Goal: Information Seeking & Learning: Learn about a topic

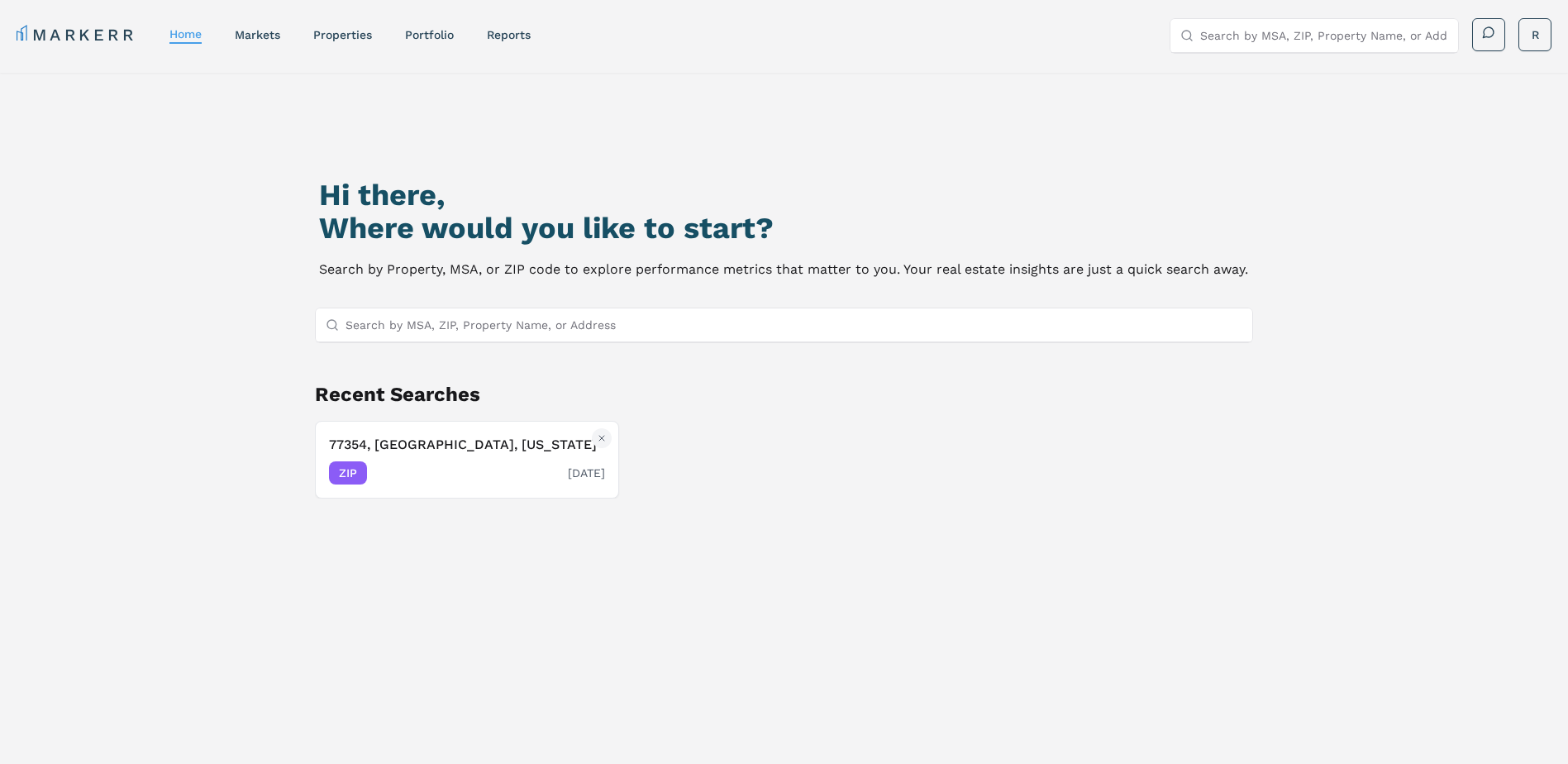
click at [402, 461] on div "ZIP [DATE]" at bounding box center [466, 472] width 276 height 23
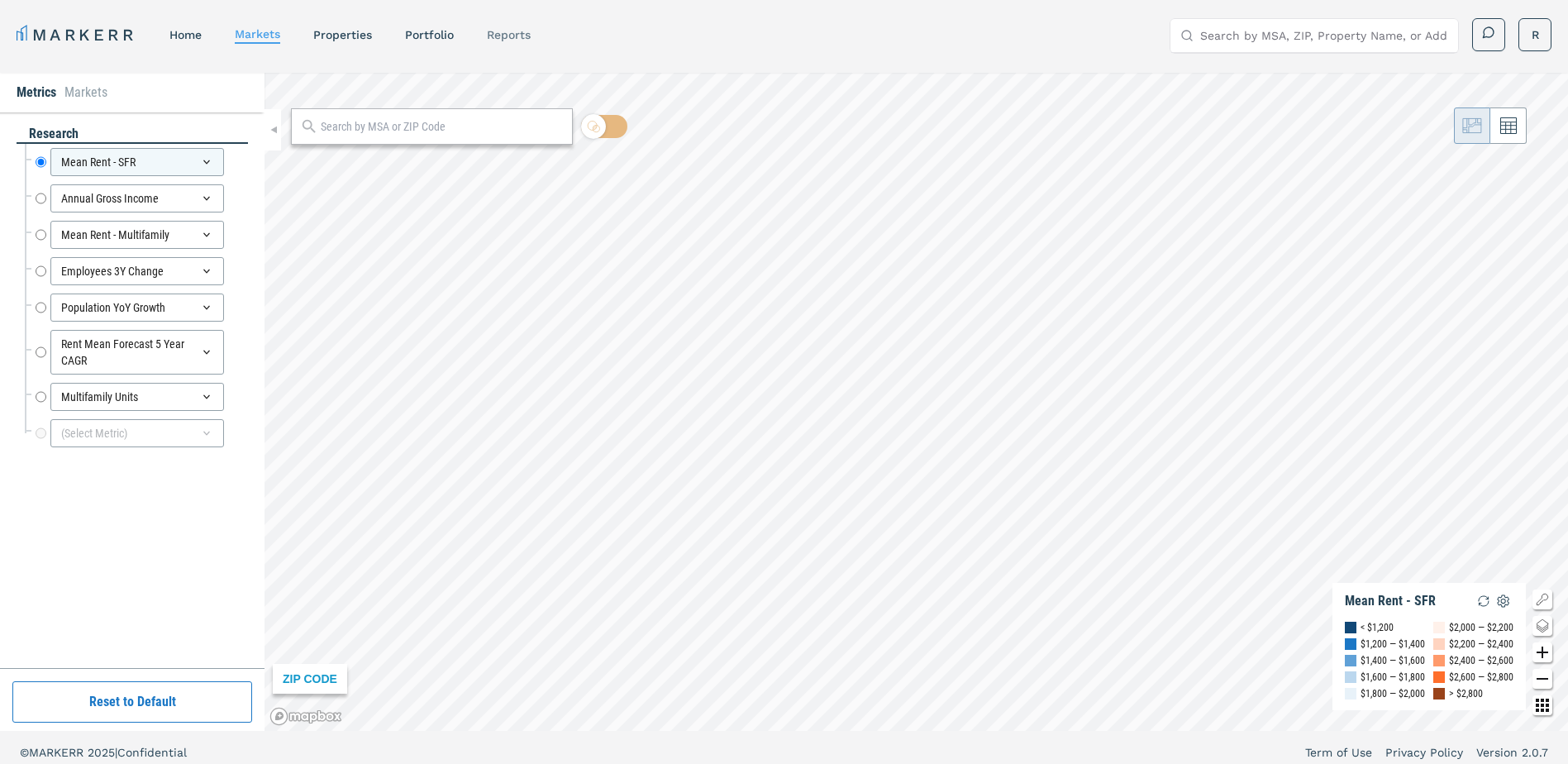
click at [508, 36] on link "reports" at bounding box center [508, 35] width 43 height 13
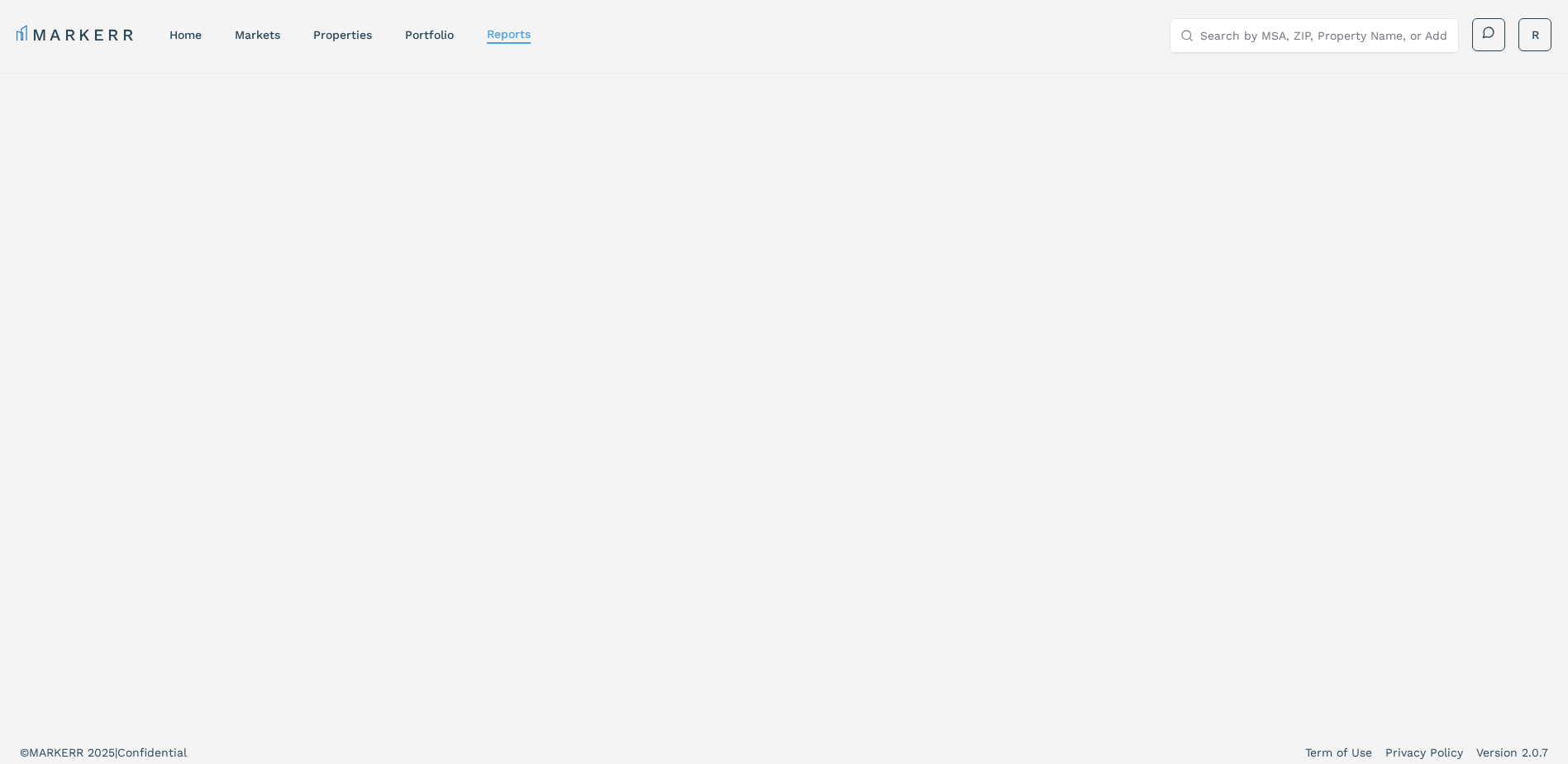
select select "-release_date"
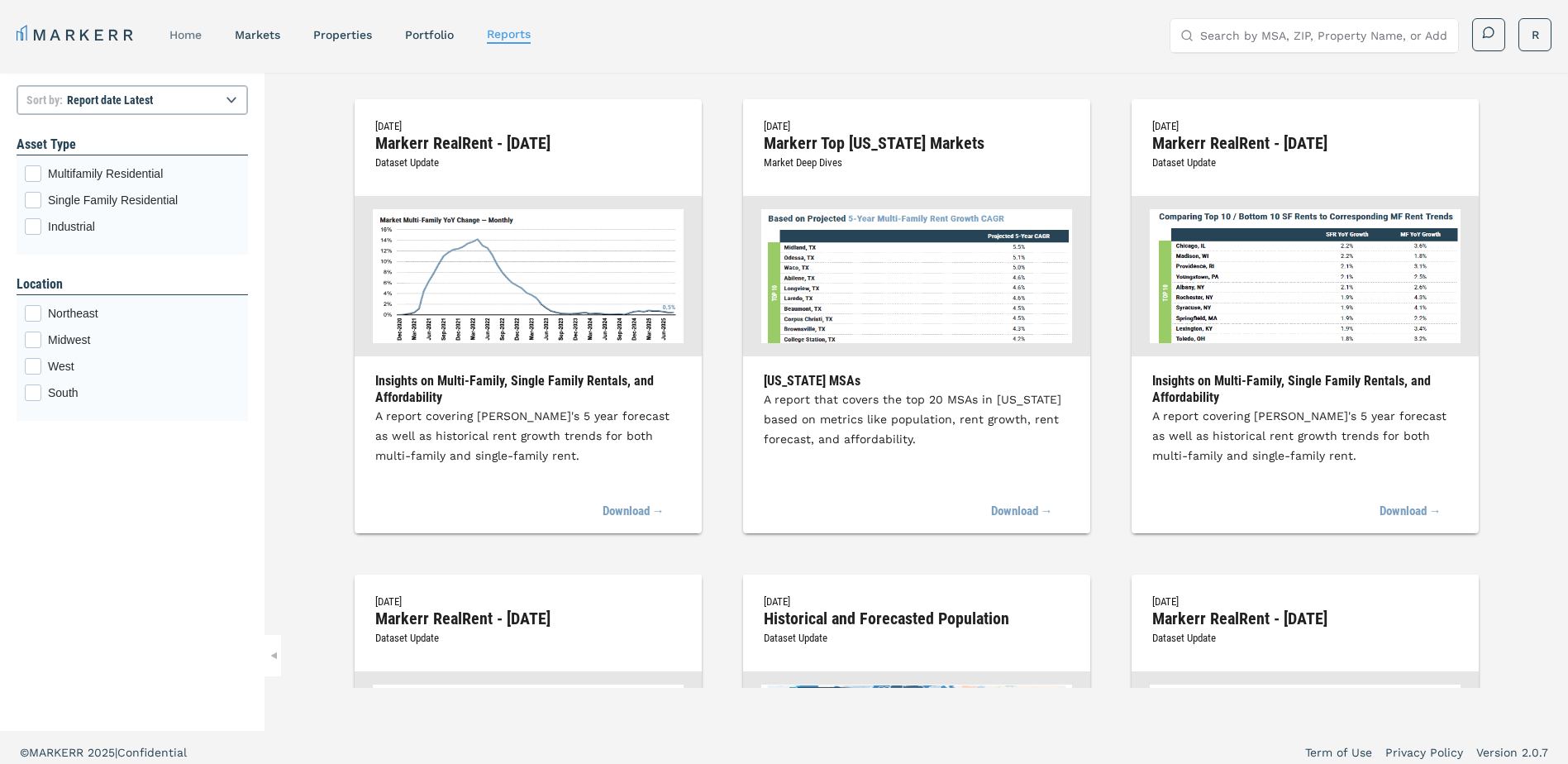
click at [191, 34] on link "home" at bounding box center [185, 35] width 32 height 13
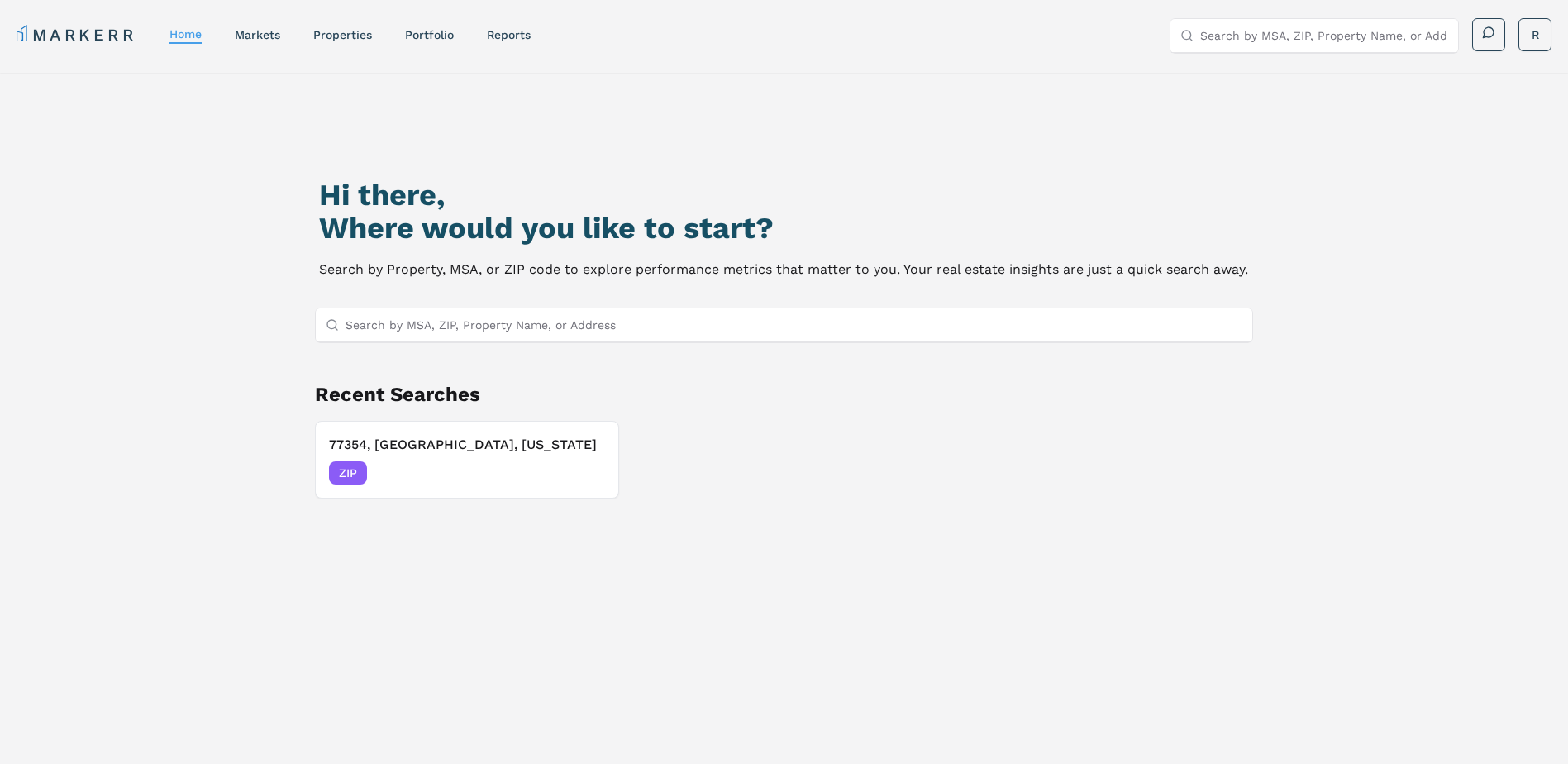
click at [646, 329] on input "Search by MSA, ZIP, Property Name, or Address" at bounding box center [794, 324] width 898 height 33
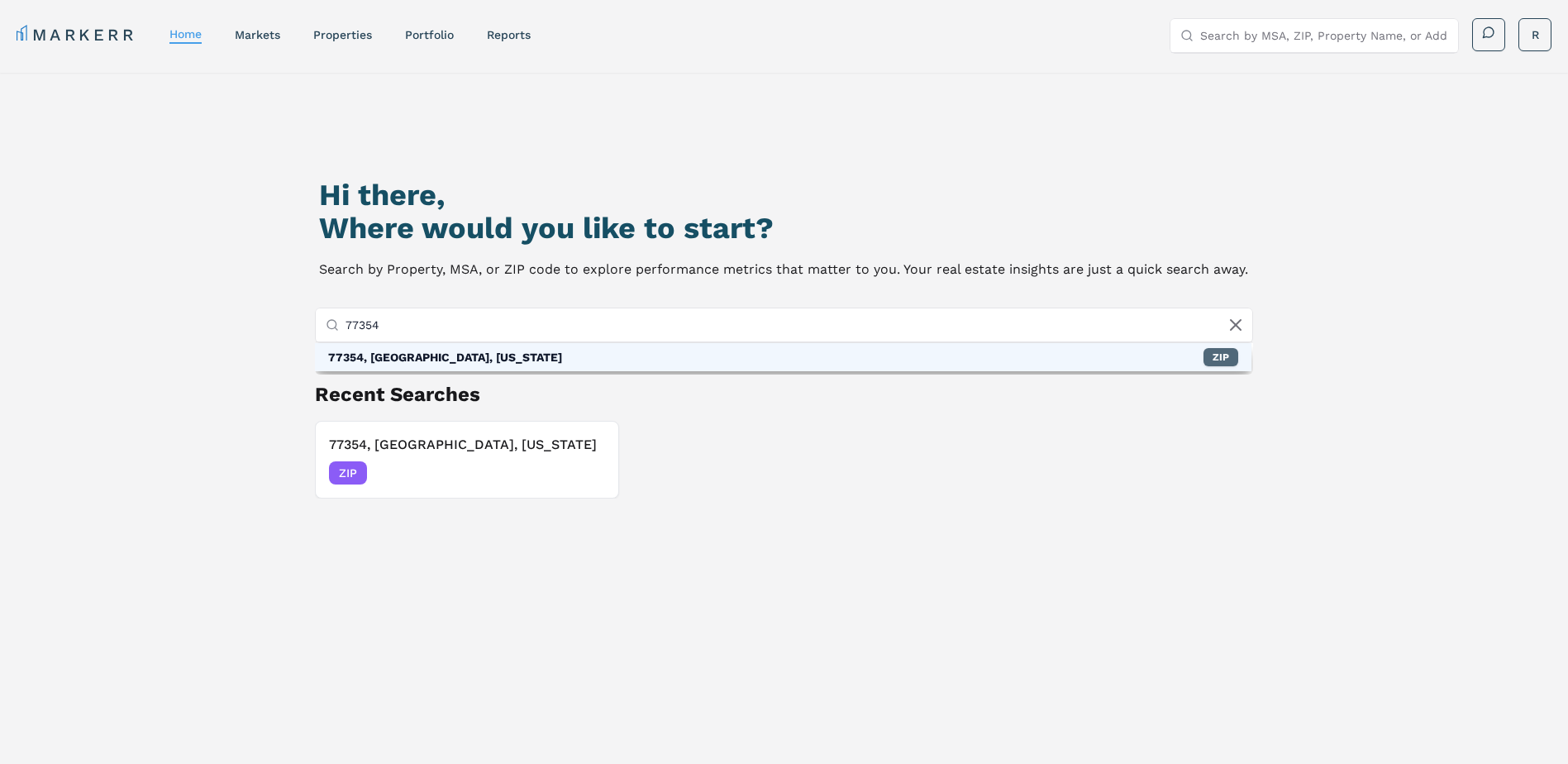
type input "77354"
click at [1213, 355] on div "ZIP" at bounding box center [1221, 357] width 35 height 19
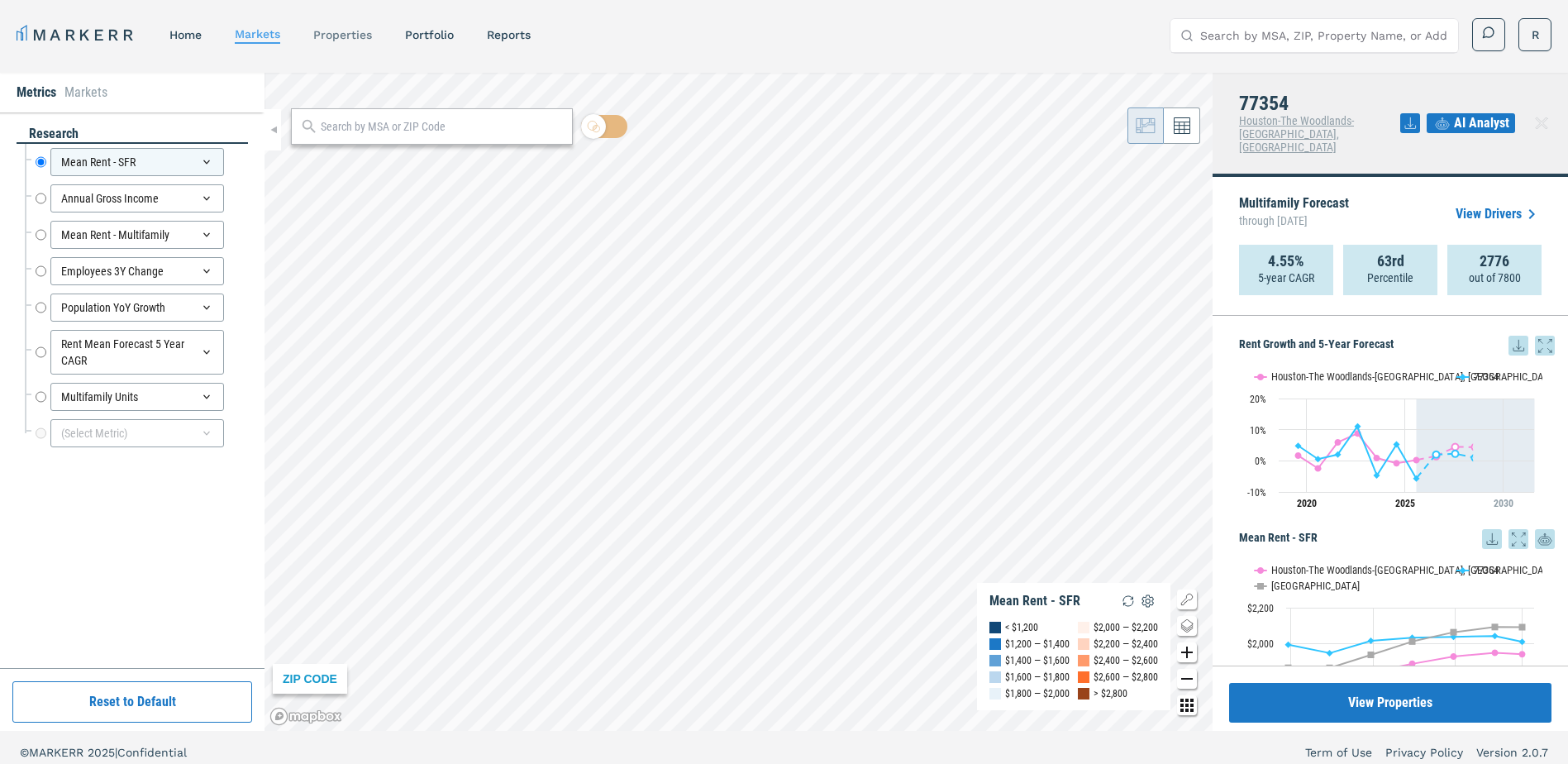
click at [344, 37] on link "properties" at bounding box center [342, 35] width 59 height 13
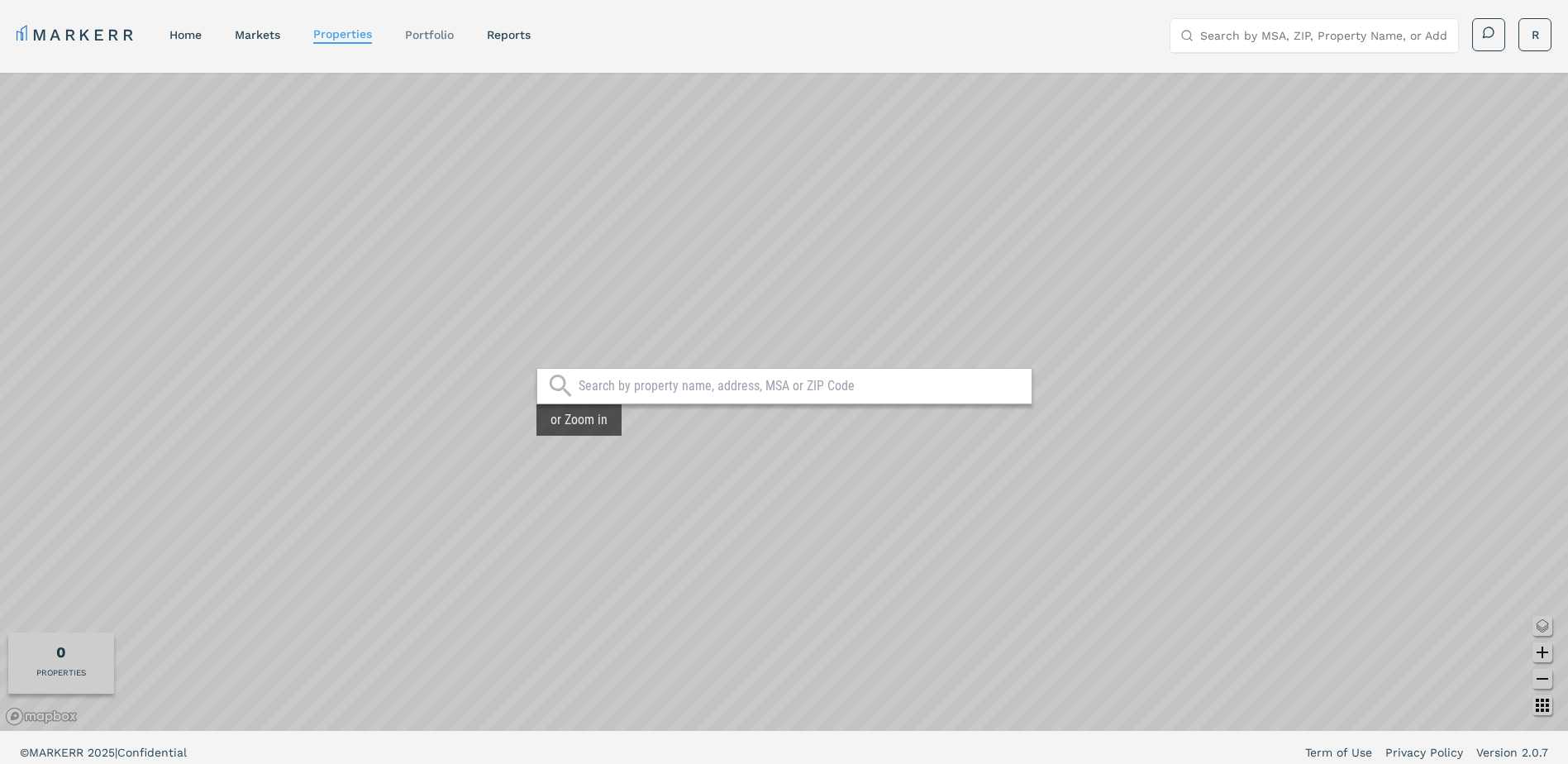
click at [419, 35] on link "Portfolio" at bounding box center [429, 35] width 49 height 13
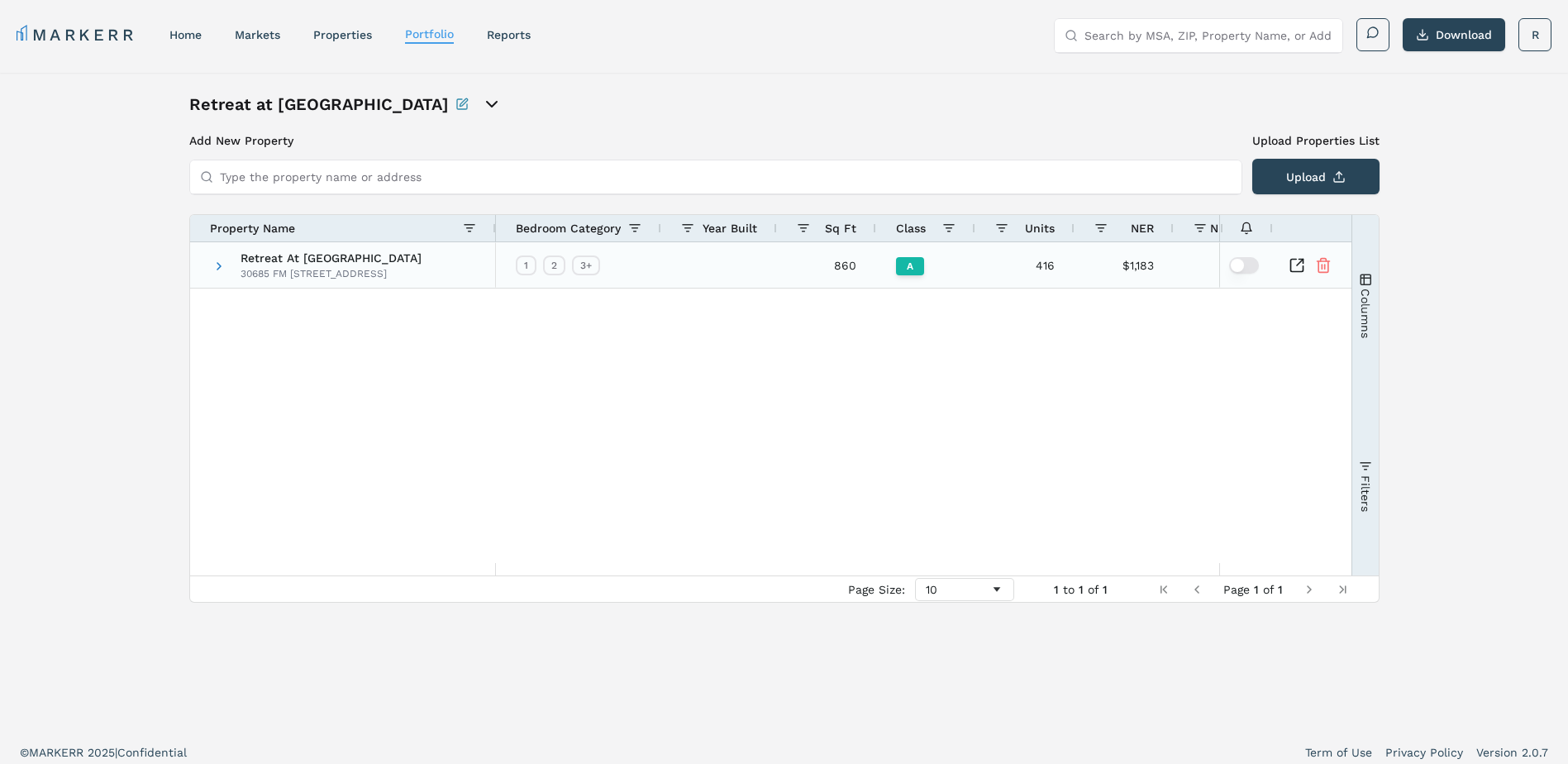
click at [359, 269] on div "30685 FM [STREET_ADDRESS]" at bounding box center [331, 273] width 181 height 13
click at [293, 273] on div "30685 FM [STREET_ADDRESS]" at bounding box center [331, 273] width 181 height 13
click at [215, 266] on span at bounding box center [219, 266] width 13 height 13
click at [1294, 261] on icon "Inspect Comparable" at bounding box center [1297, 265] width 17 height 17
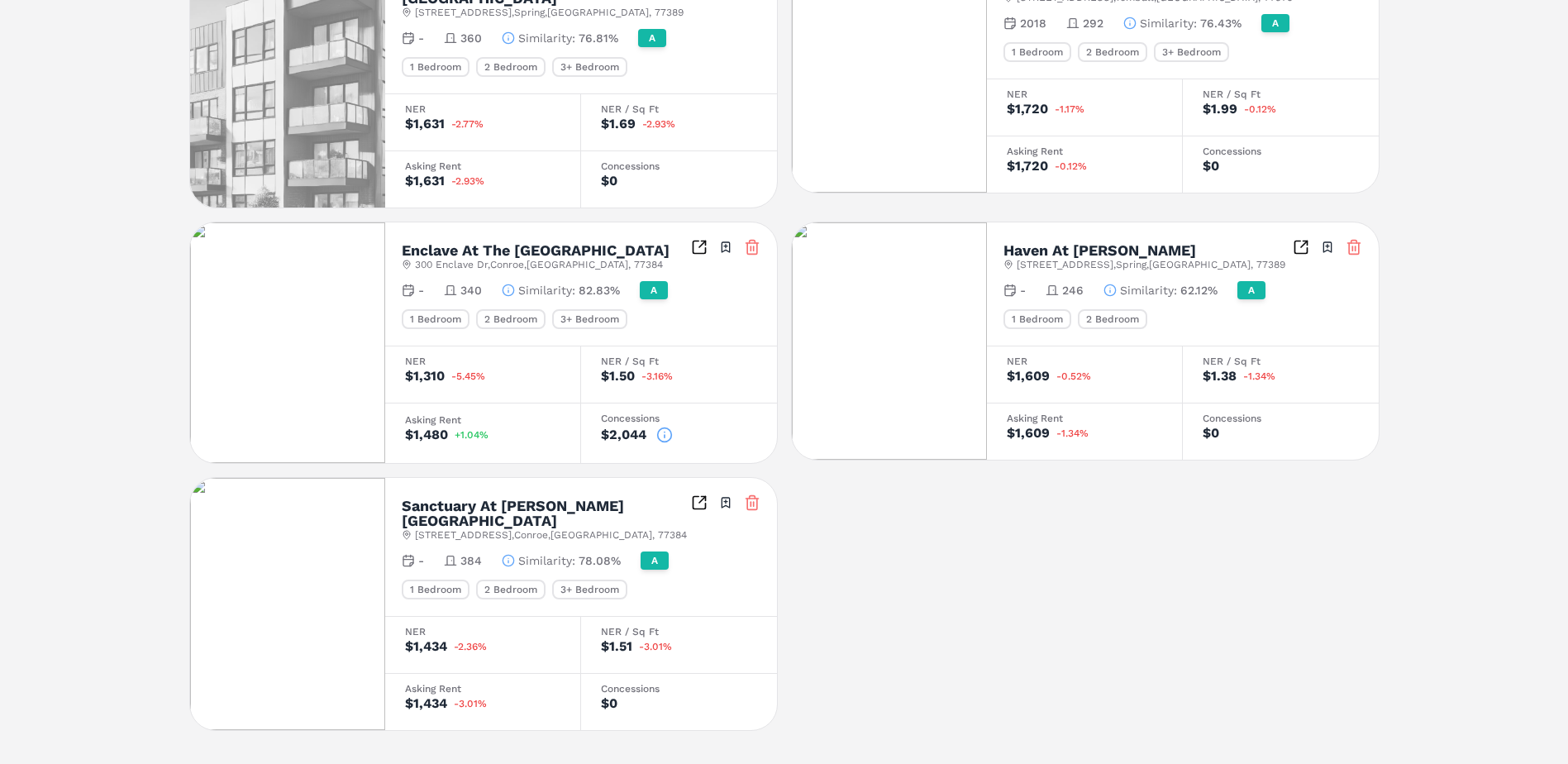
scroll to position [452, 0]
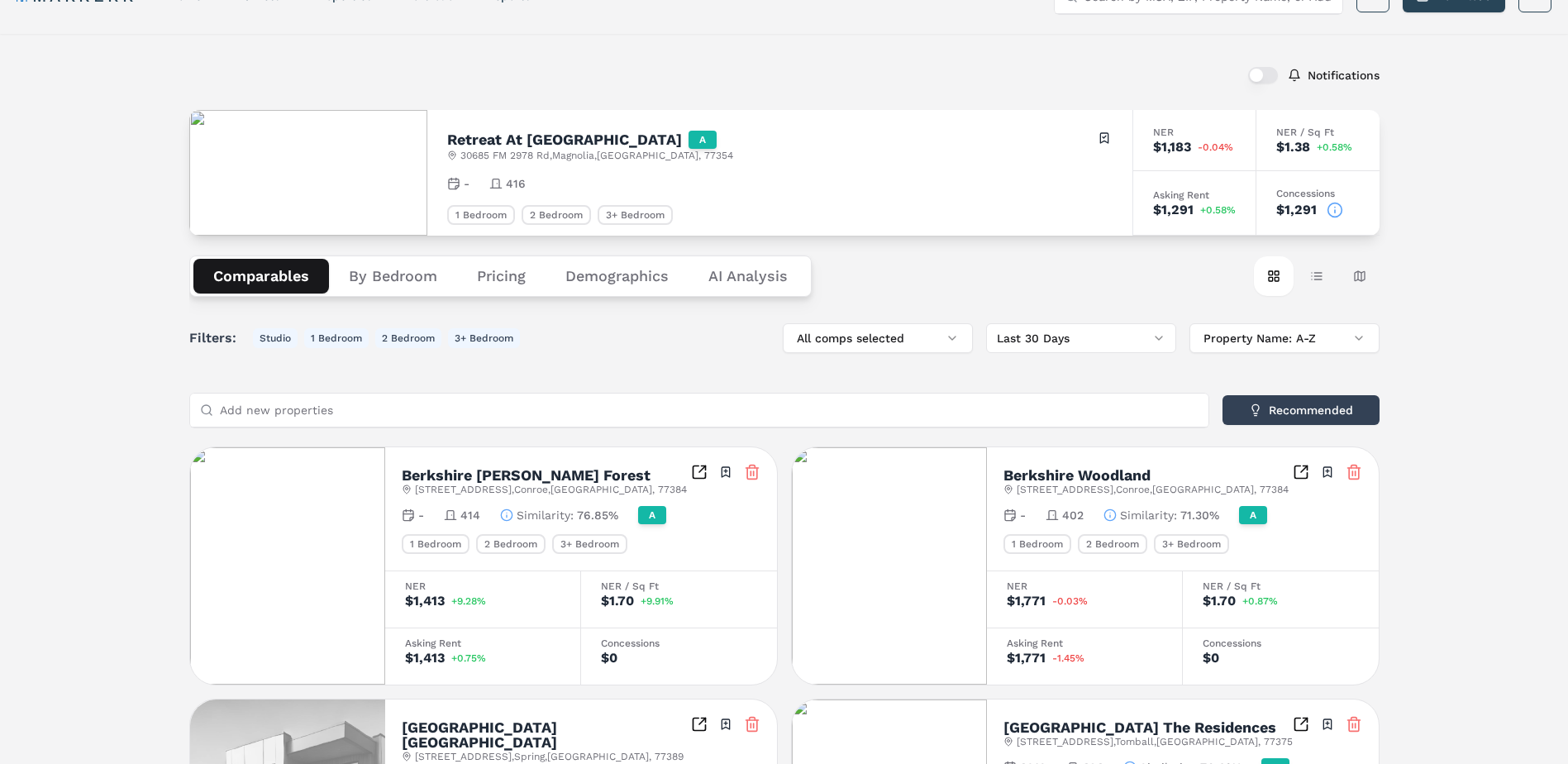
click at [743, 282] on div "Comparables By Bedroom Pricing Demographics AI Analysis Card view Table view Ma…" at bounding box center [784, 276] width 1190 height 81
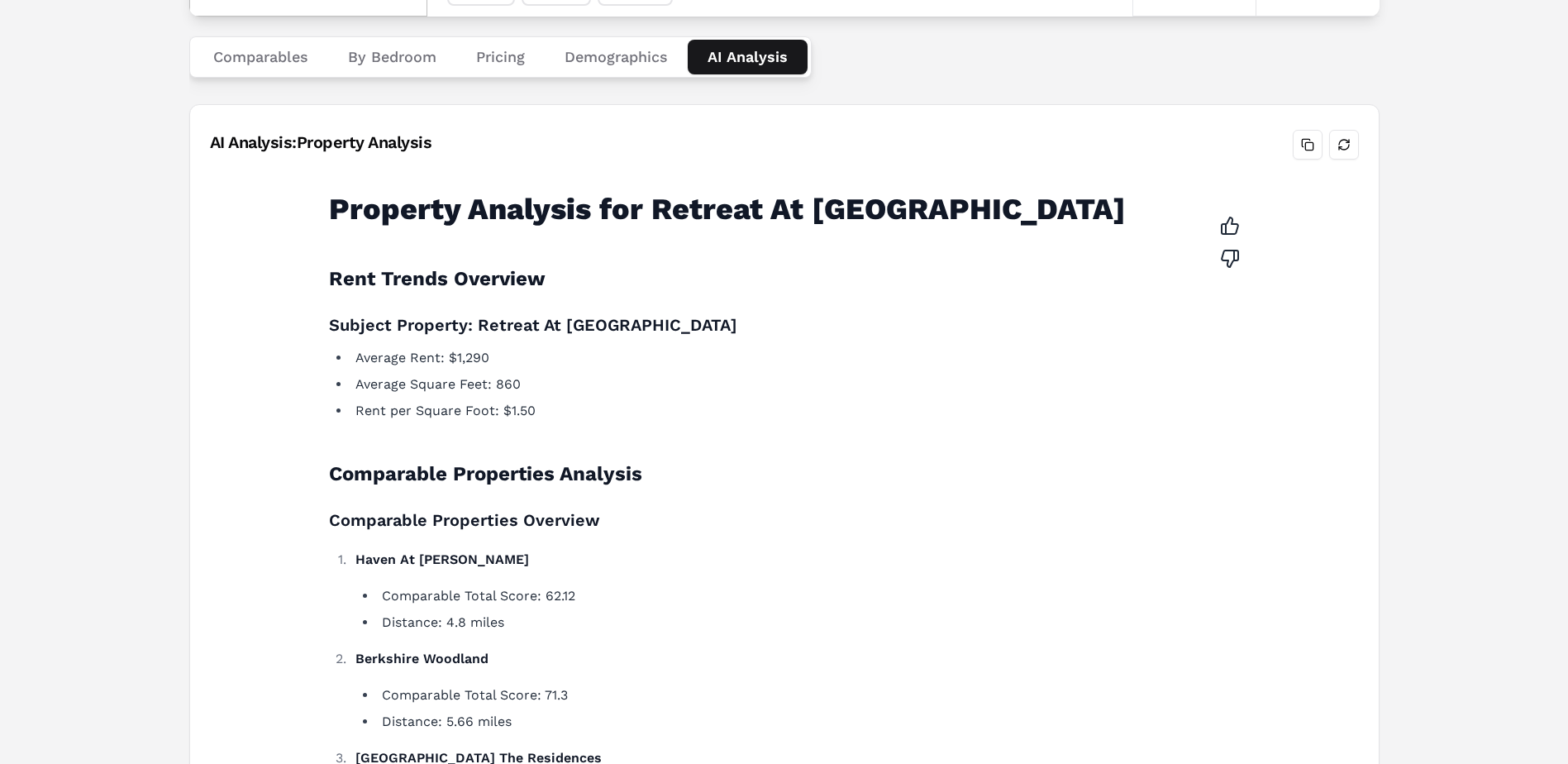
scroll to position [0, 0]
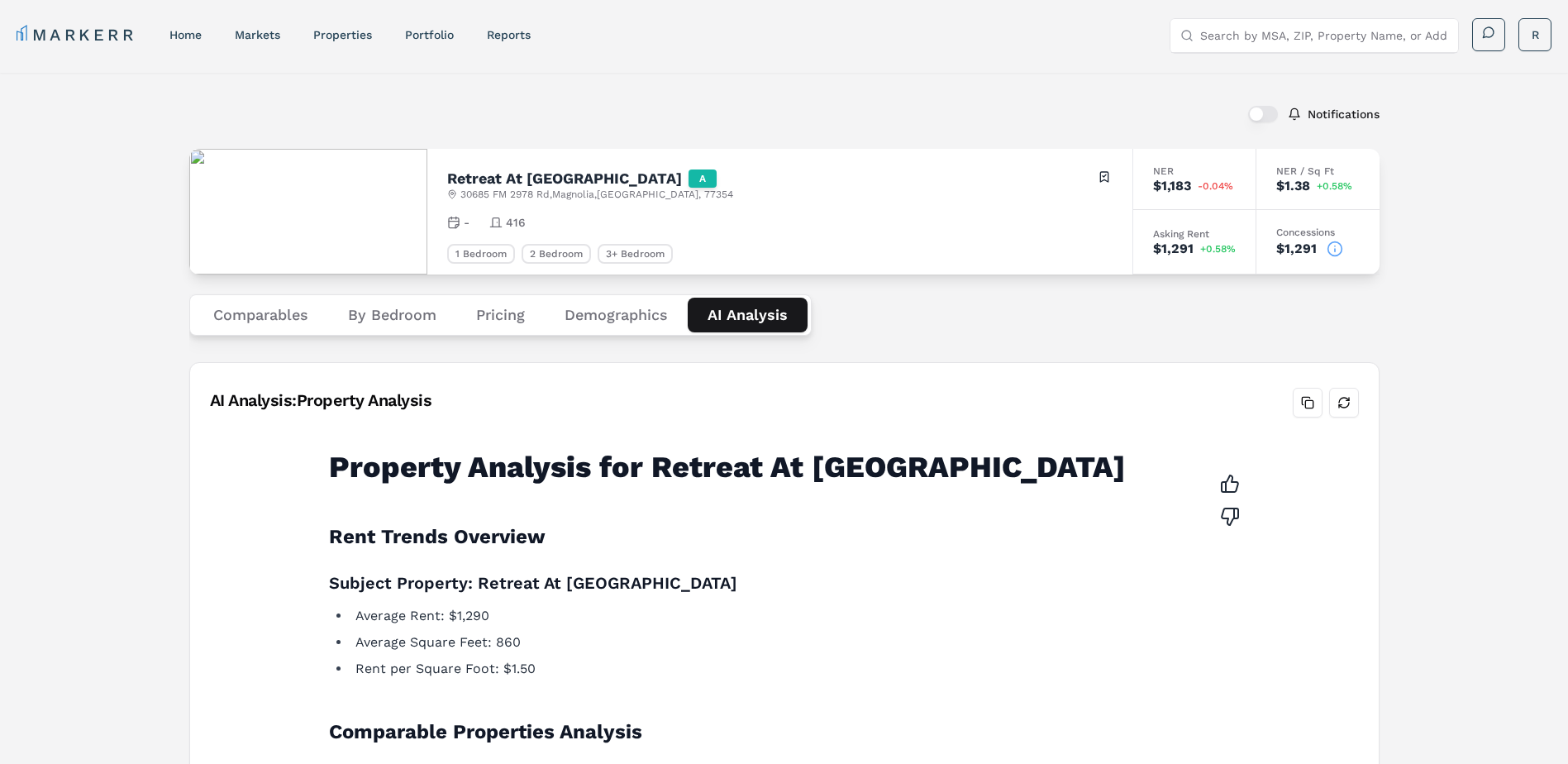
click at [629, 304] on button "Demographics" at bounding box center [615, 315] width 143 height 35
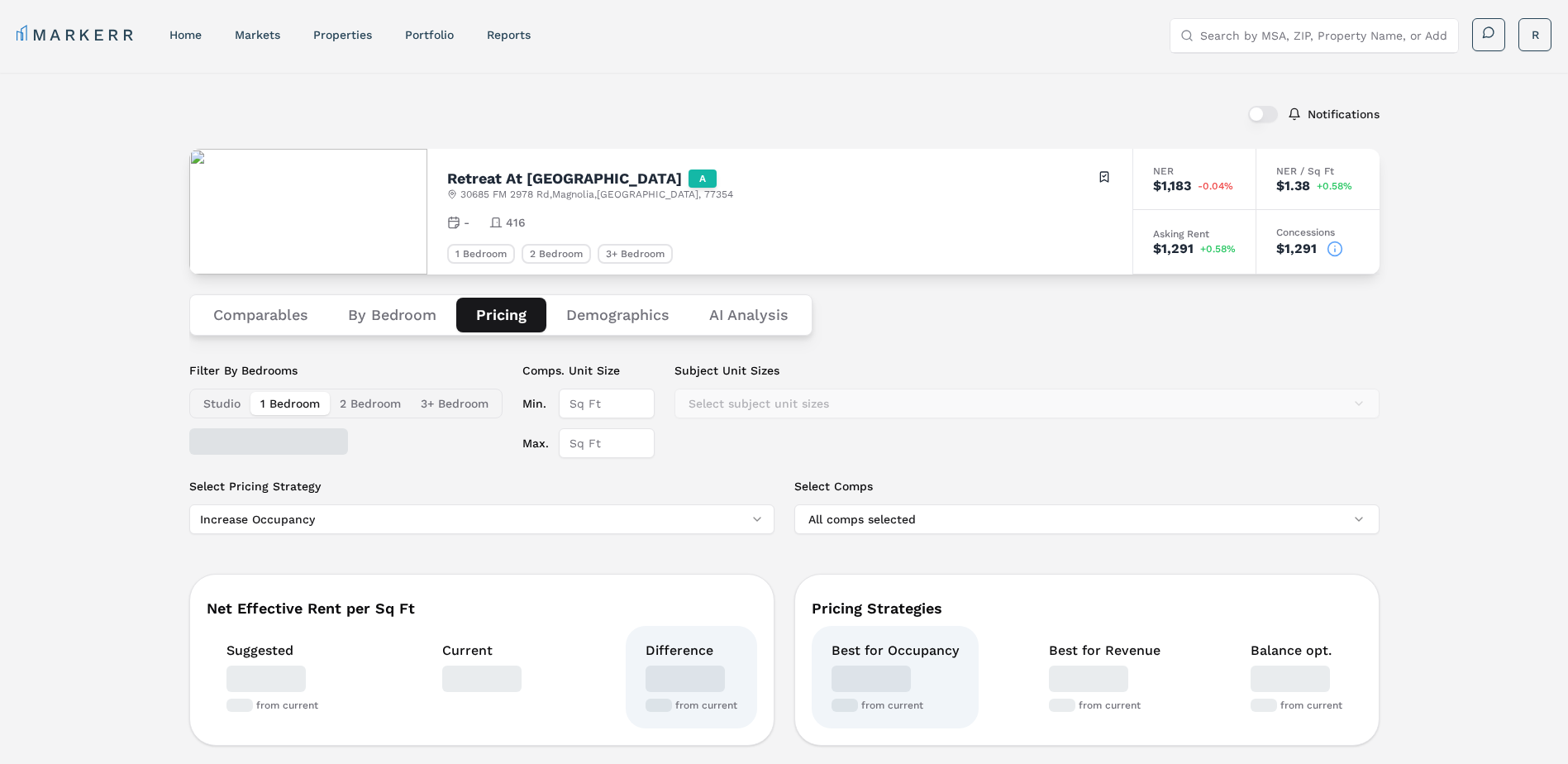
click at [497, 317] on button "Pricing" at bounding box center [502, 315] width 90 height 35
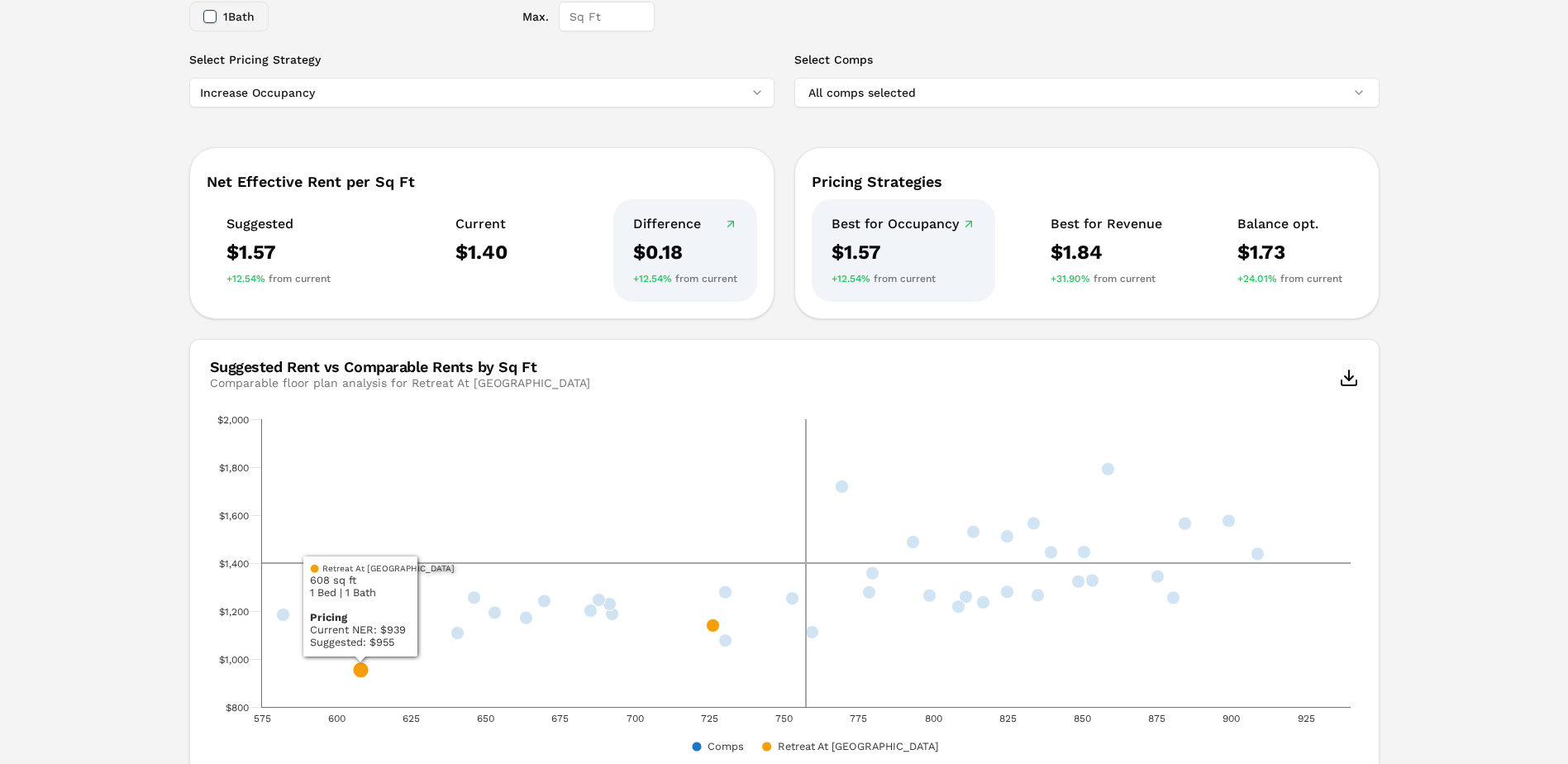
scroll to position [96, 0]
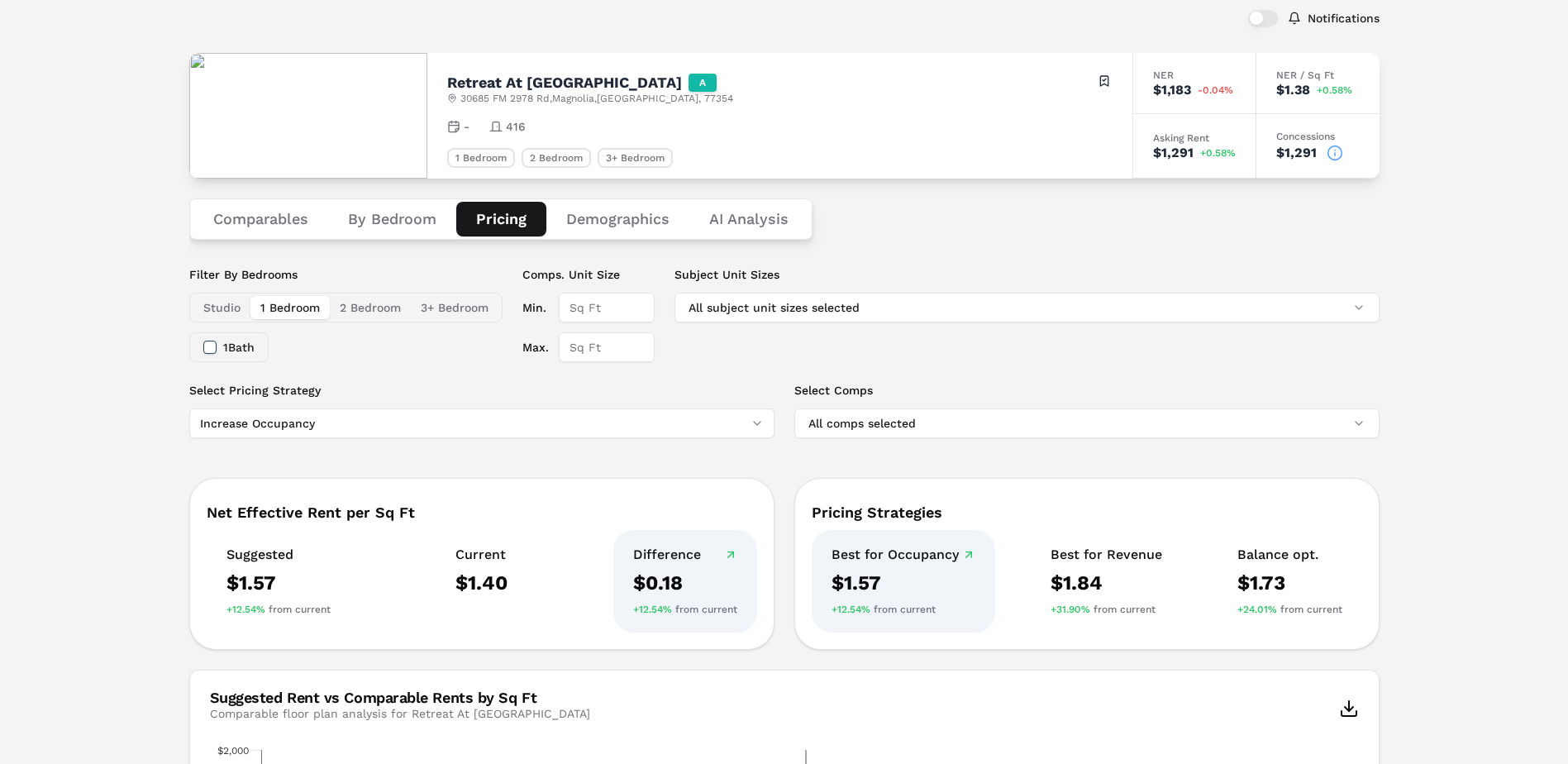
click at [272, 222] on button "Comparables" at bounding box center [261, 219] width 135 height 35
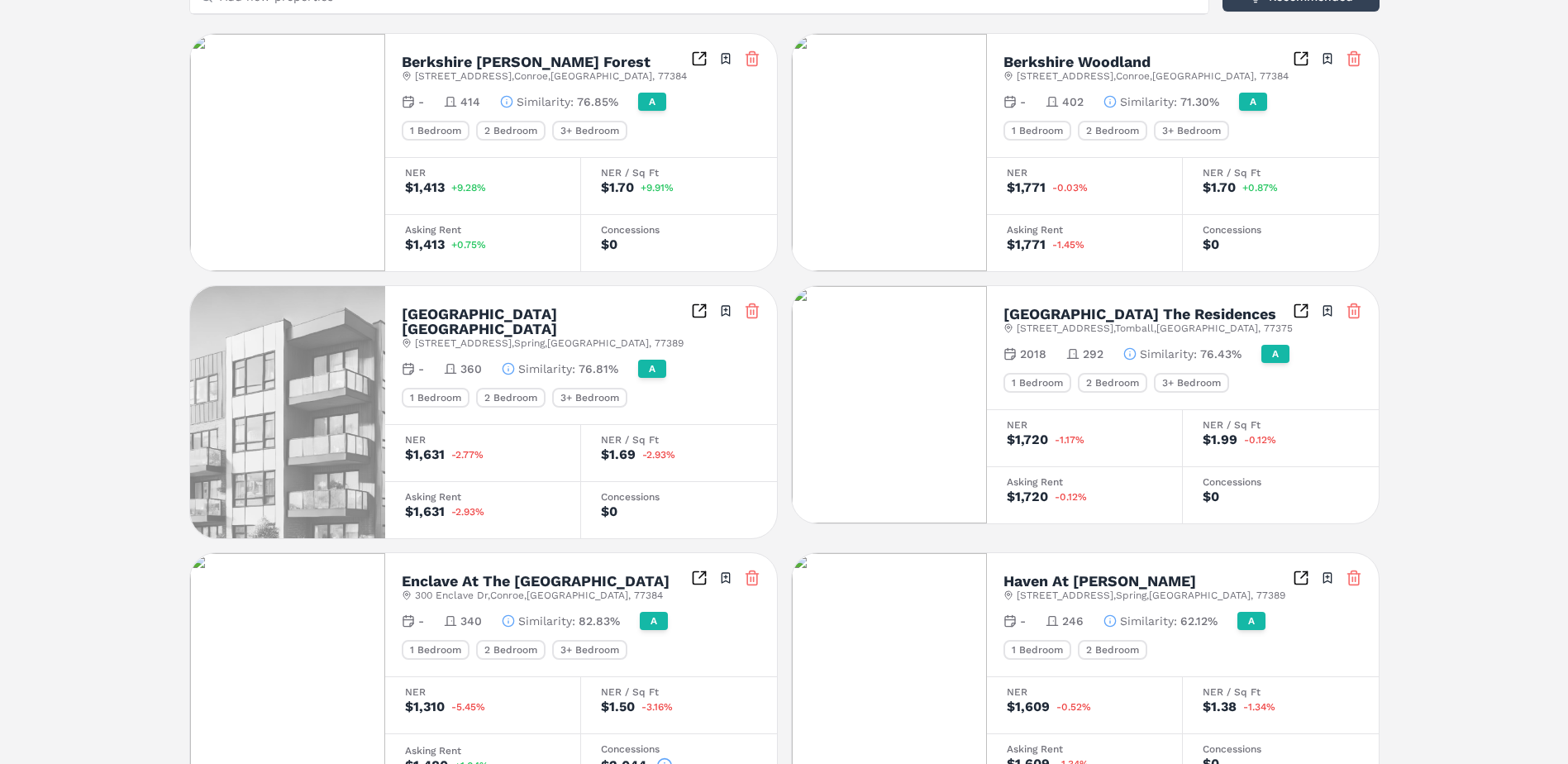
scroll to position [370, 0]
